Goal: Task Accomplishment & Management: Manage account settings

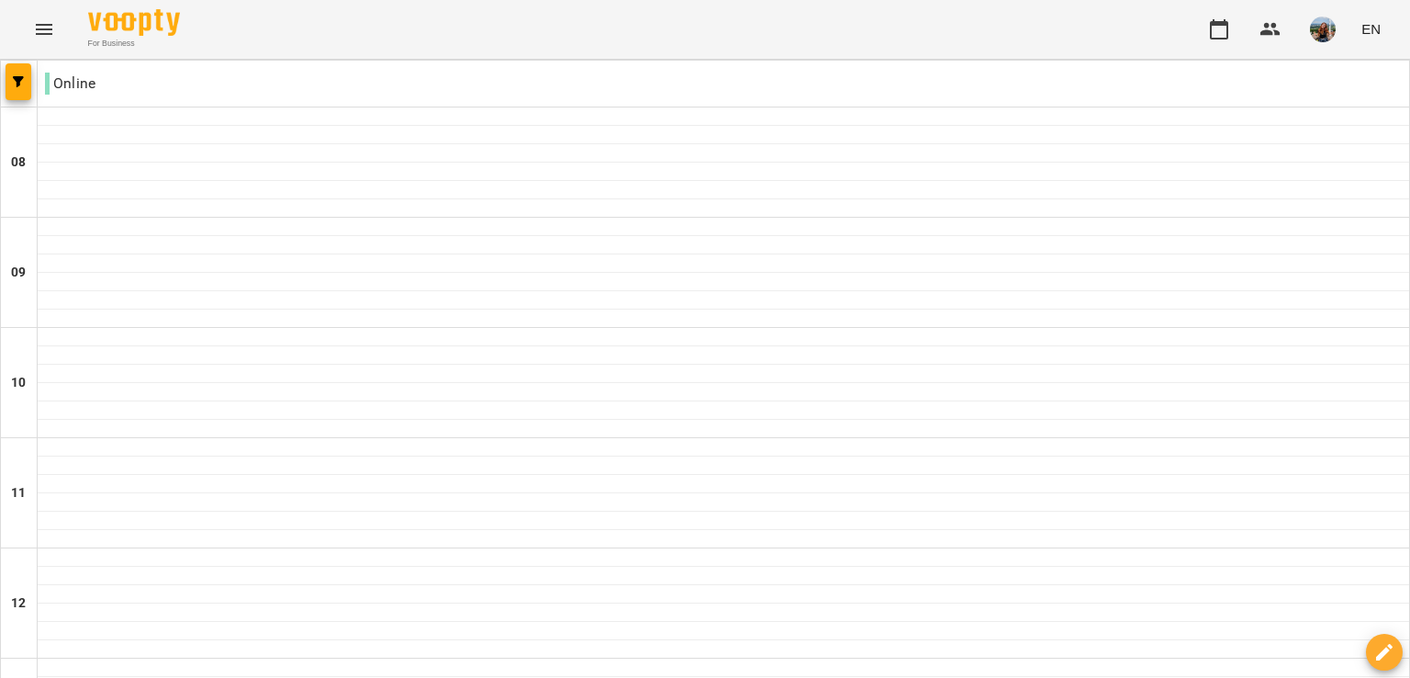
scroll to position [551, 0]
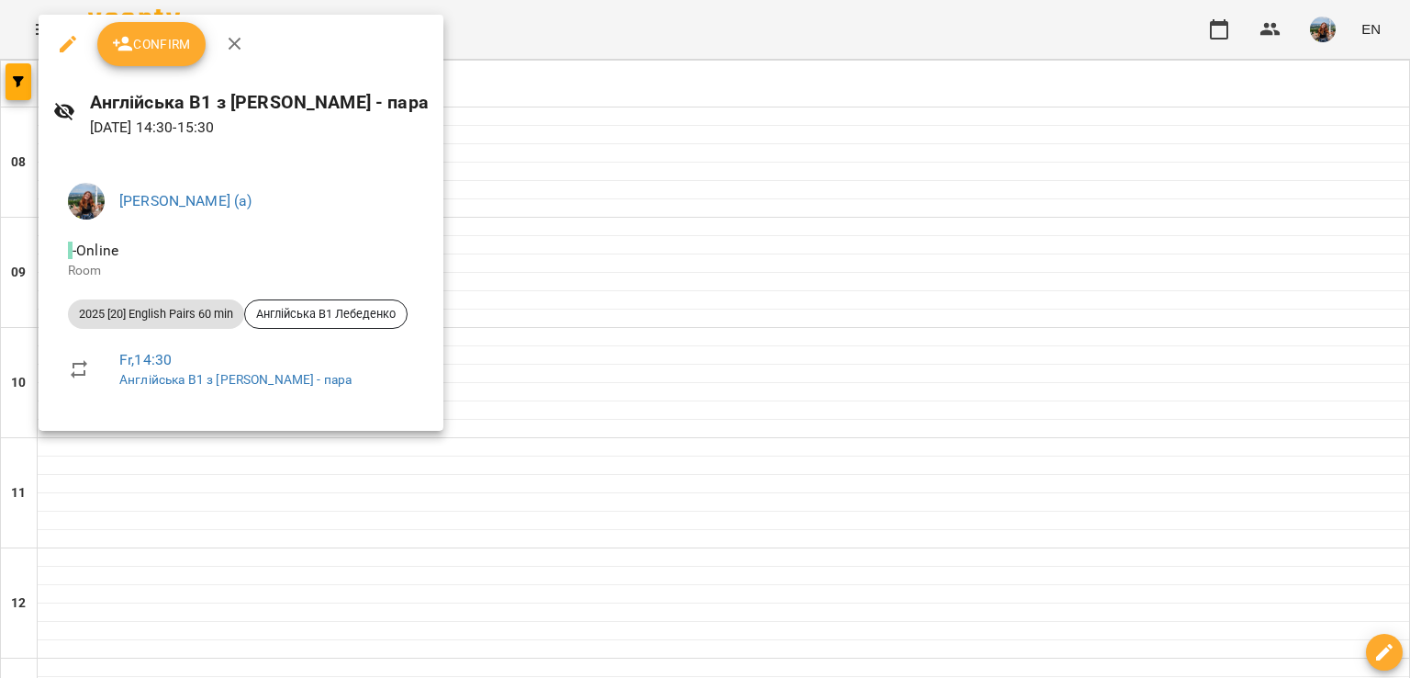
click at [663, 199] on div at bounding box center [705, 339] width 1410 height 678
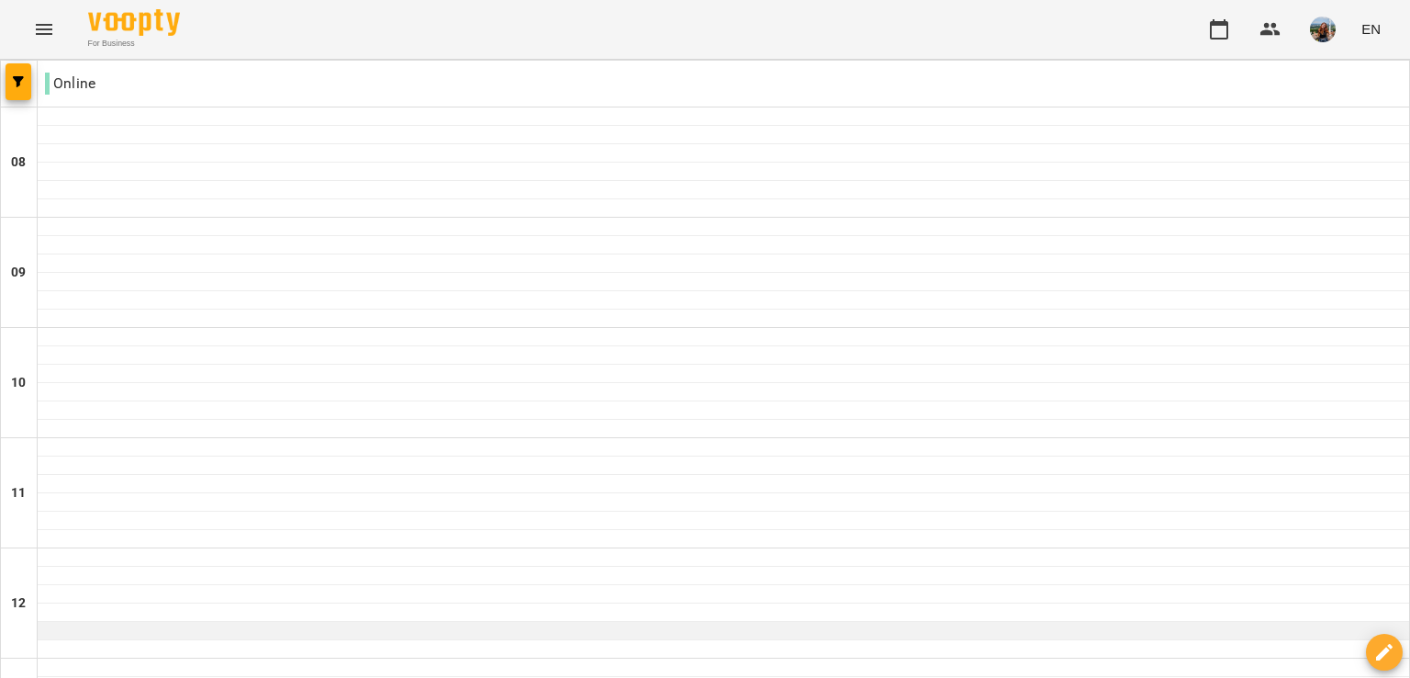
scroll to position [643, 0]
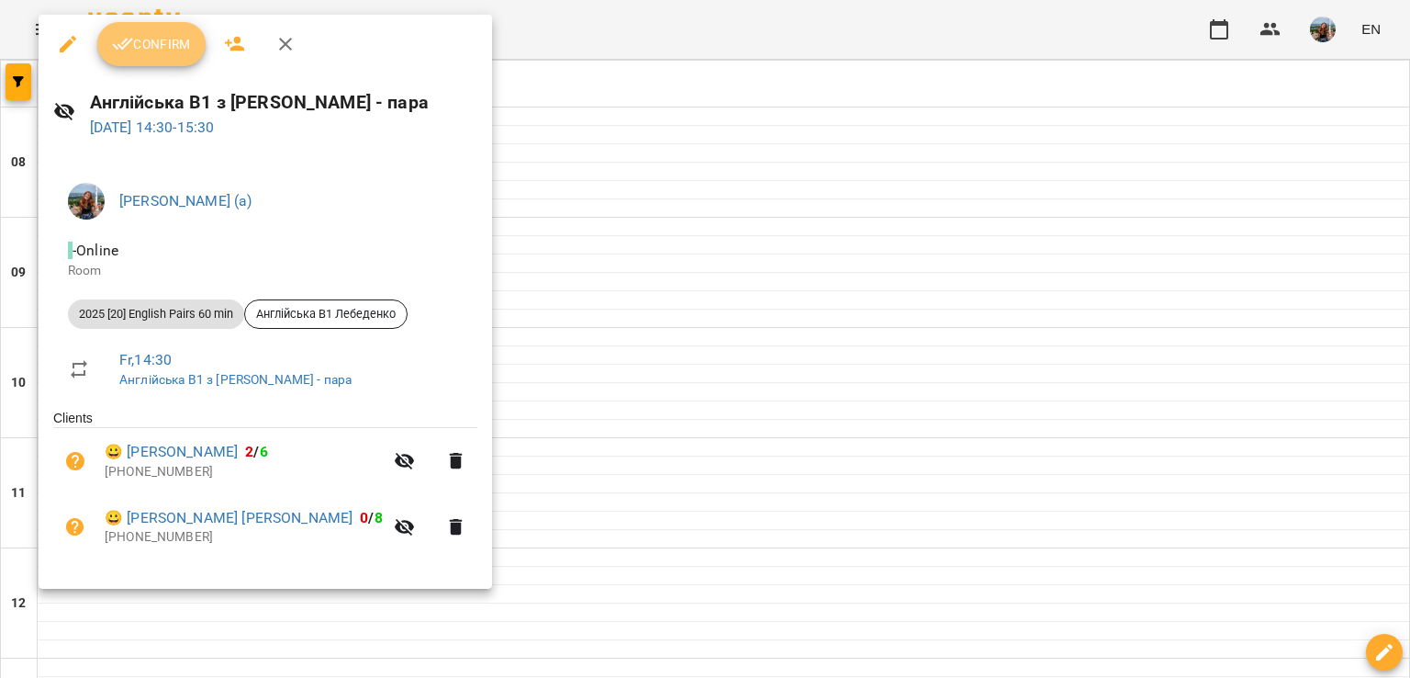
click at [141, 47] on span "Confirm" at bounding box center [151, 44] width 79 height 22
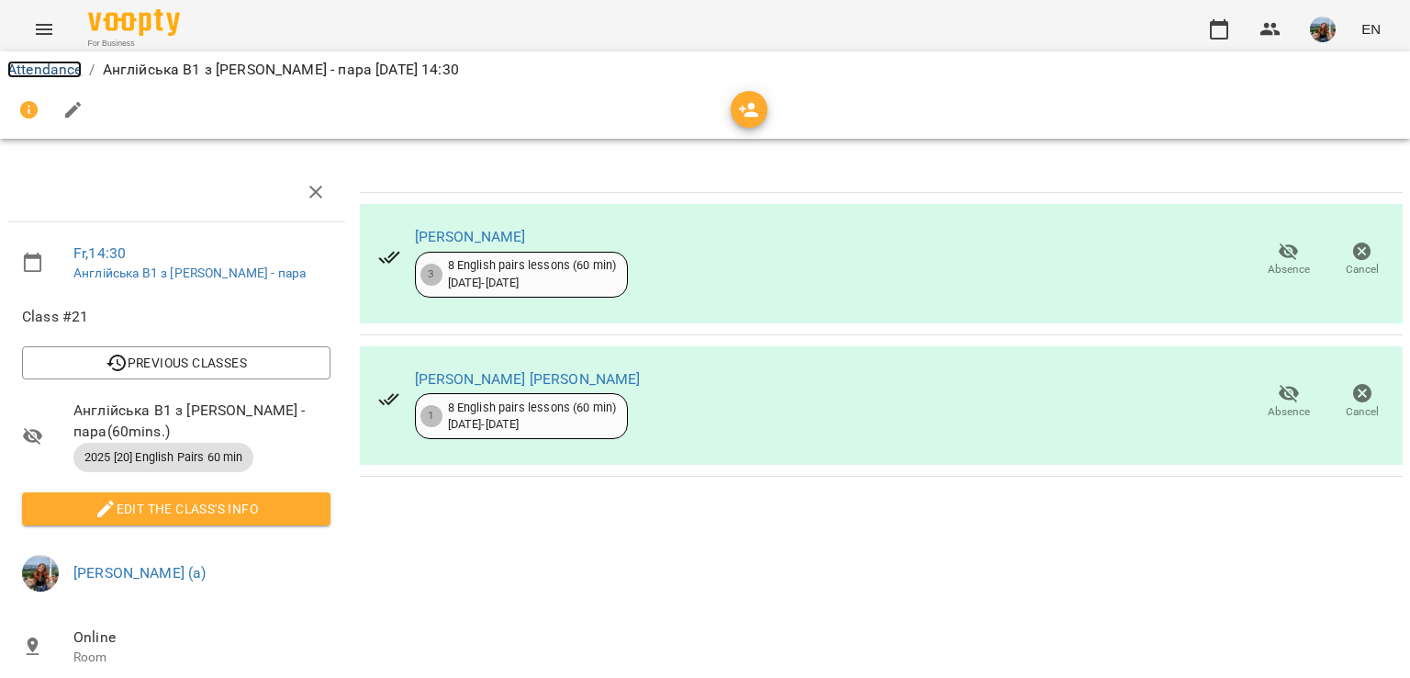
click at [48, 69] on link "Attendance" at bounding box center [44, 69] width 74 height 17
